Goal: Information Seeking & Learning: Learn about a topic

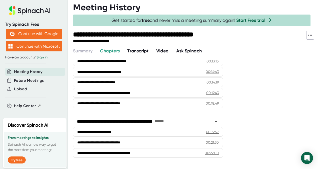
scroll to position [141, 0]
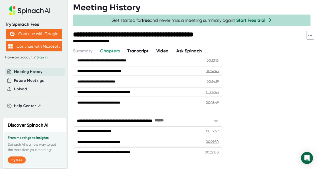
click at [143, 50] on span "Transcript" at bounding box center [138, 51] width 22 height 6
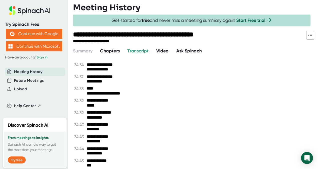
scroll to position [6507, 0]
